Goal: Navigation & Orientation: Find specific page/section

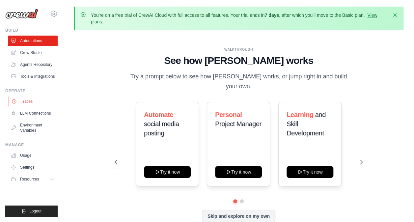
click at [27, 102] on link "Traces" at bounding box center [34, 101] width 50 height 11
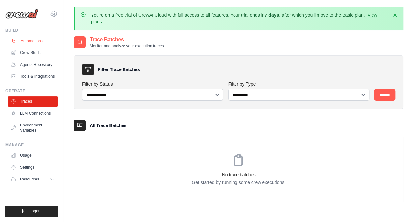
click at [32, 38] on link "Automations" at bounding box center [34, 41] width 50 height 11
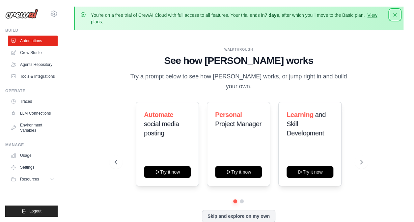
click at [395, 17] on icon "button" at bounding box center [395, 15] width 7 height 7
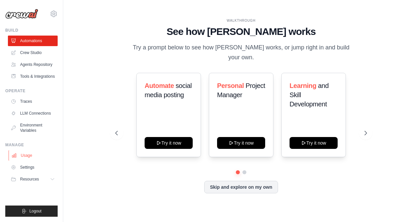
click at [18, 155] on link "Usage" at bounding box center [34, 155] width 50 height 11
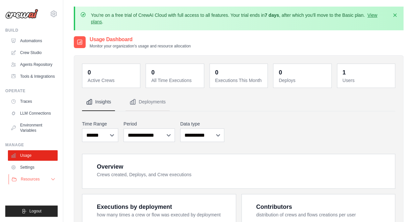
click at [40, 175] on button "Resources" at bounding box center [34, 179] width 50 height 11
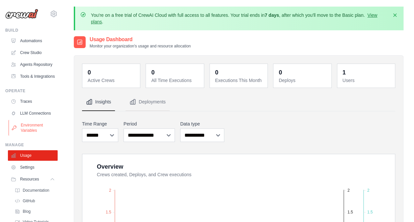
scroll to position [43, 0]
